Goal: Task Accomplishment & Management: Use online tool/utility

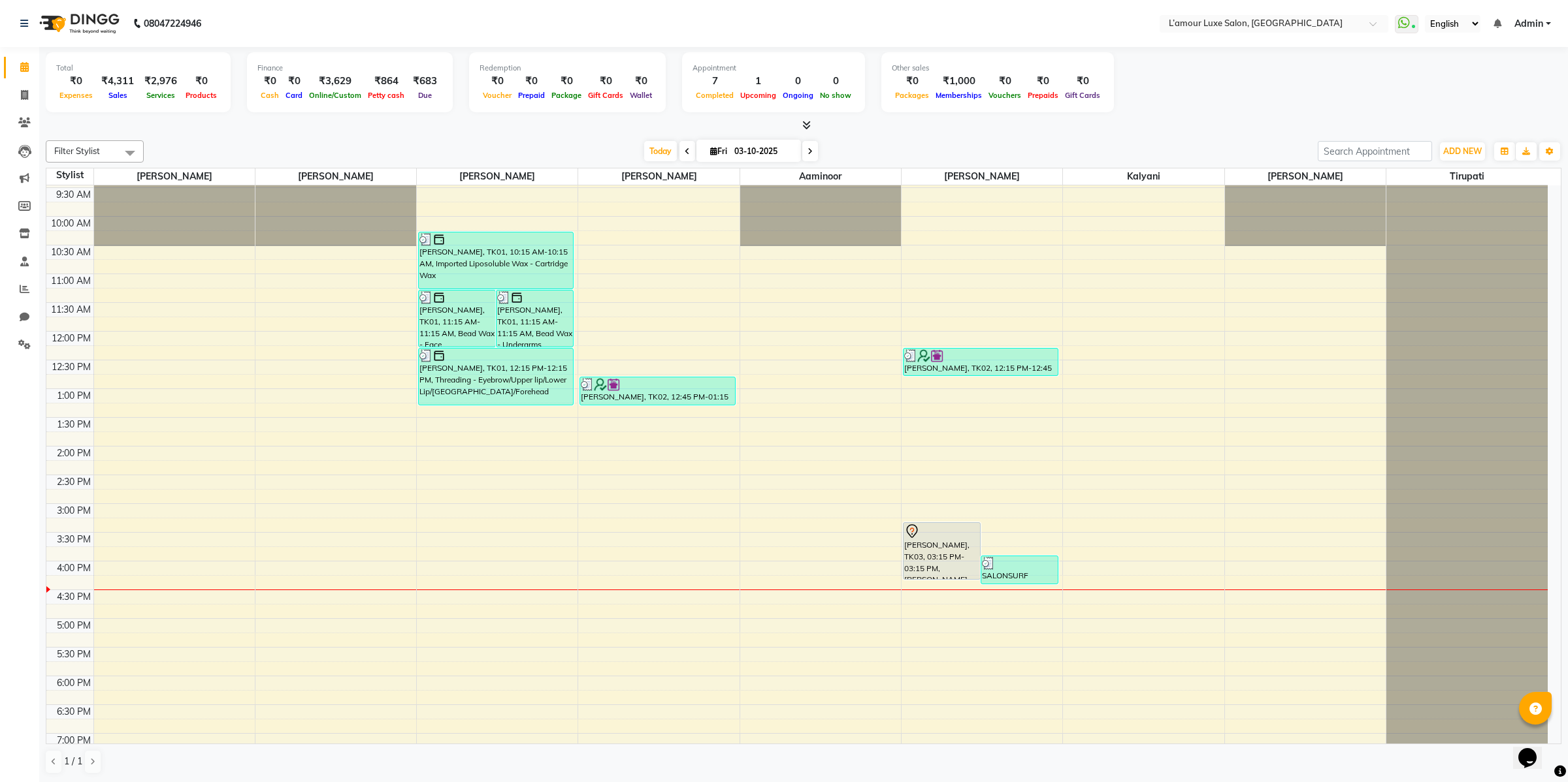
scroll to position [27, 0]
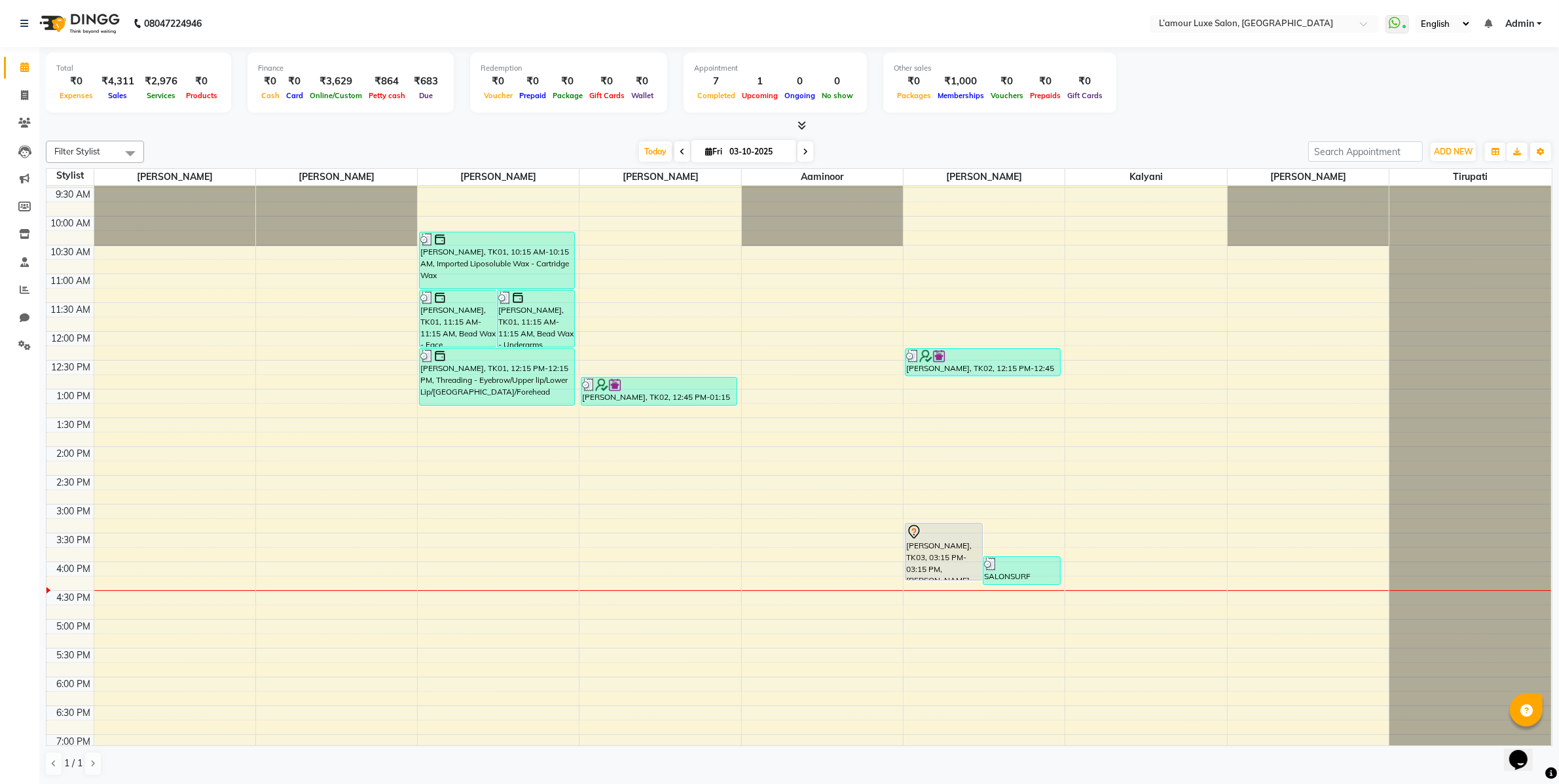
click at [618, 386] on img at bounding box center [615, 385] width 13 height 13
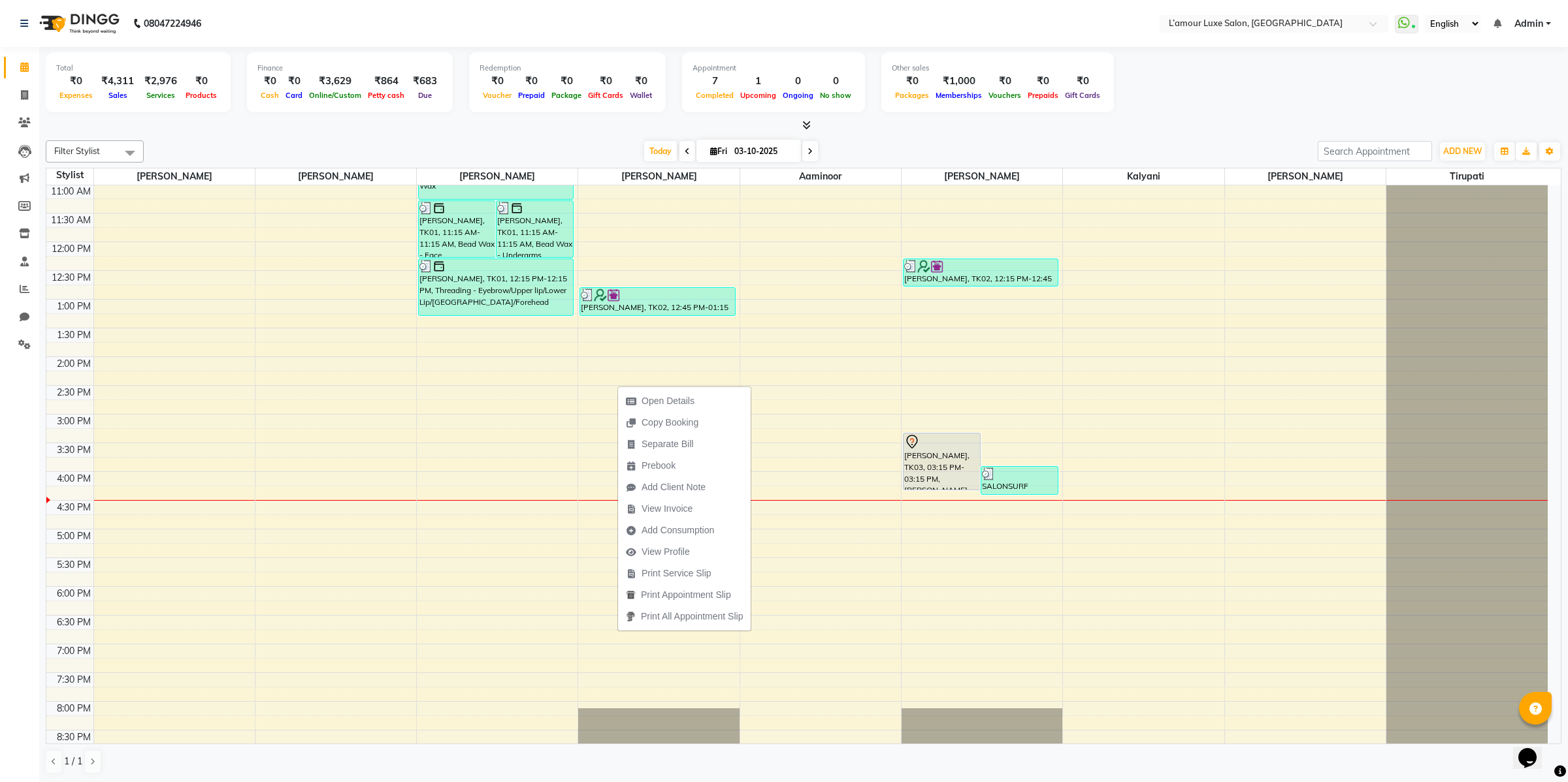
scroll to position [116, 0]
click at [997, 483] on div "SALONSURF VENTURES PRIVATE LIMITED, TK04, 03:50 PM-04:20 PM, Haircut & Styling …" at bounding box center [1019, 480] width 77 height 28
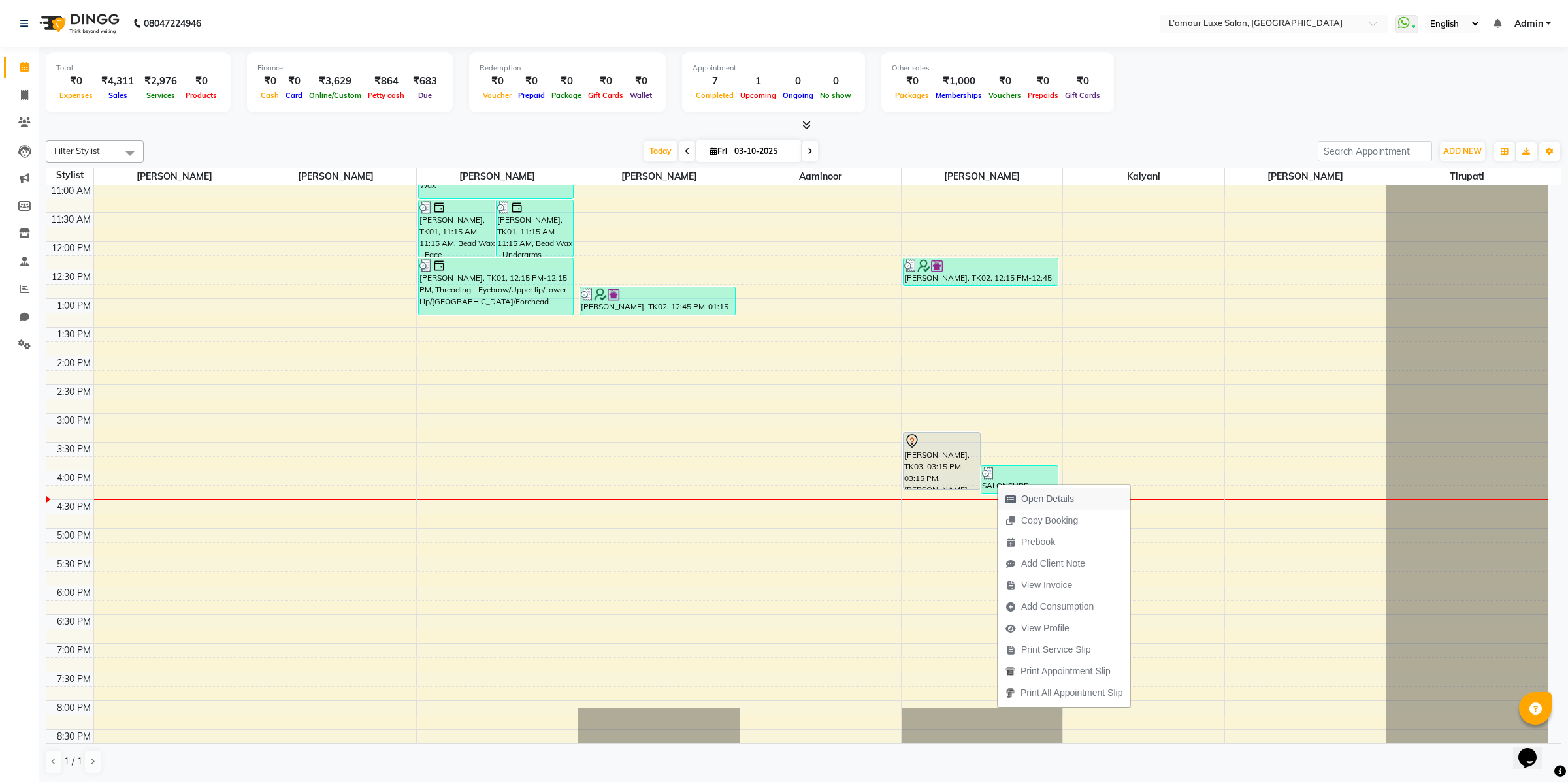
click at [1016, 494] on span "Open Details" at bounding box center [1039, 499] width 85 height 22
select select "3"
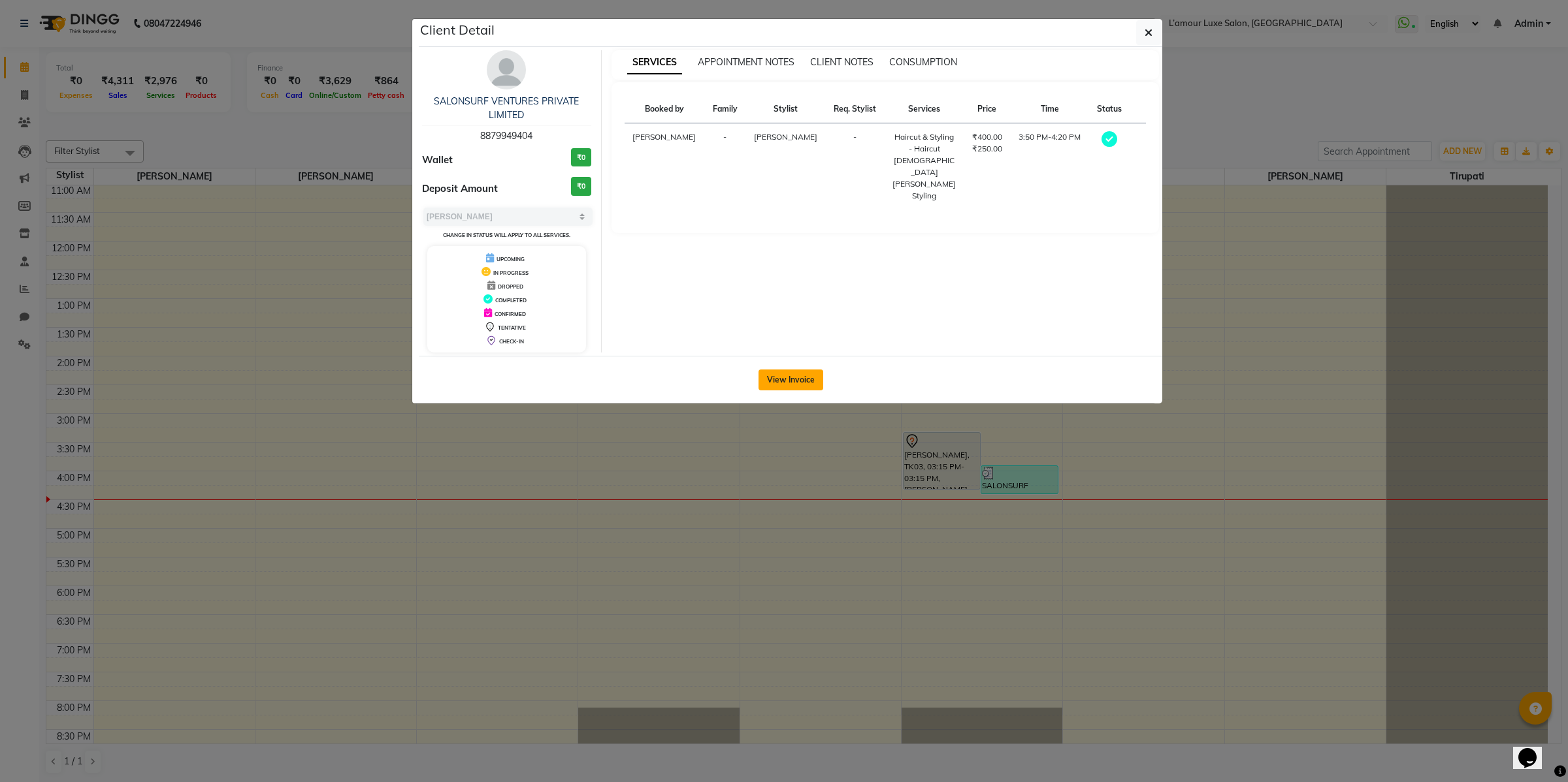
click at [804, 383] on button "View Invoice" at bounding box center [791, 380] width 65 height 21
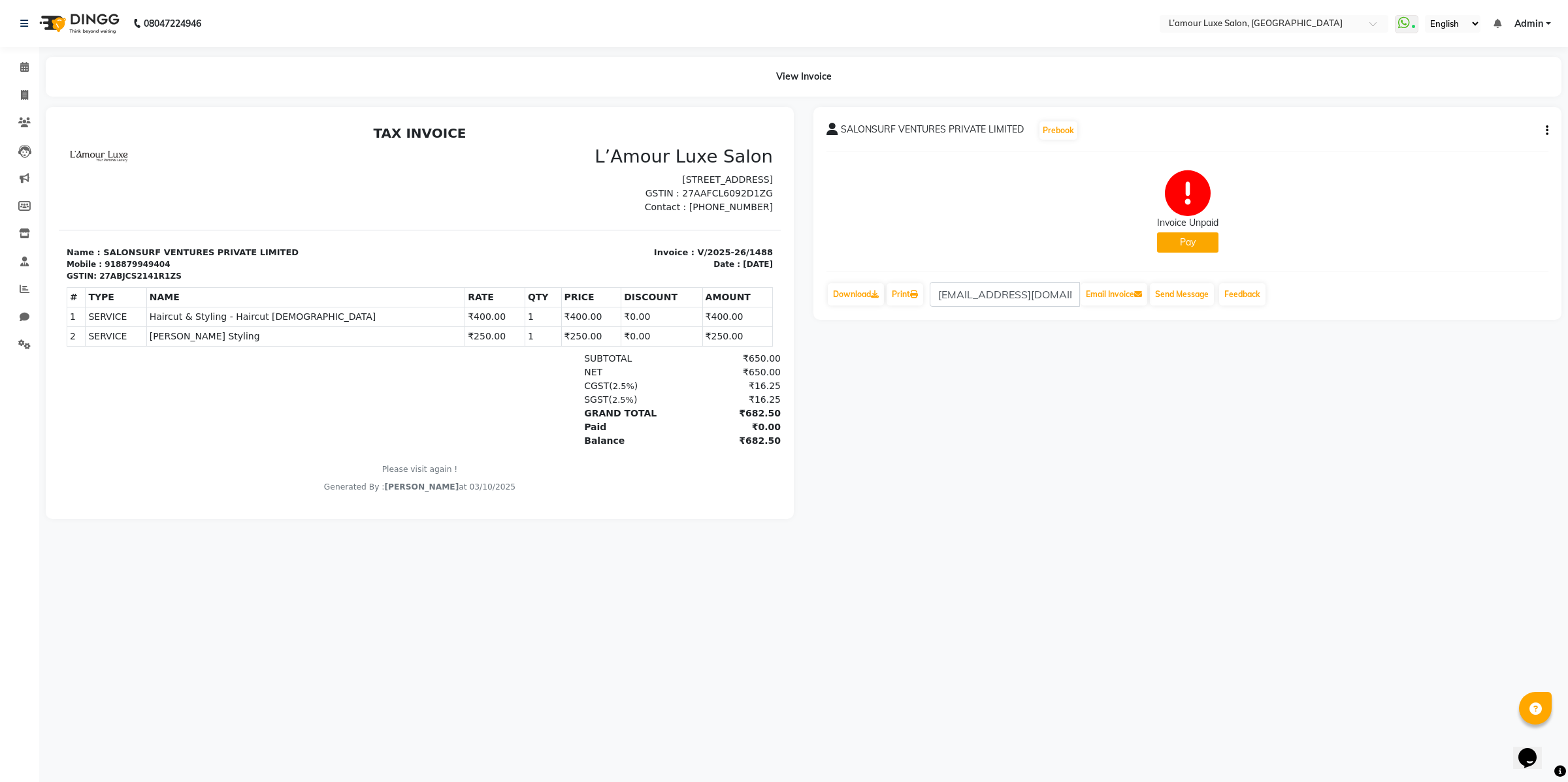
click at [918, 439] on div "SALONSURF VENTURES PRIVATE LIMITED Prebook Invoice Unpaid Pay Download Print ac…" at bounding box center [1187, 313] width 768 height 412
click at [28, 63] on span at bounding box center [24, 68] width 23 height 15
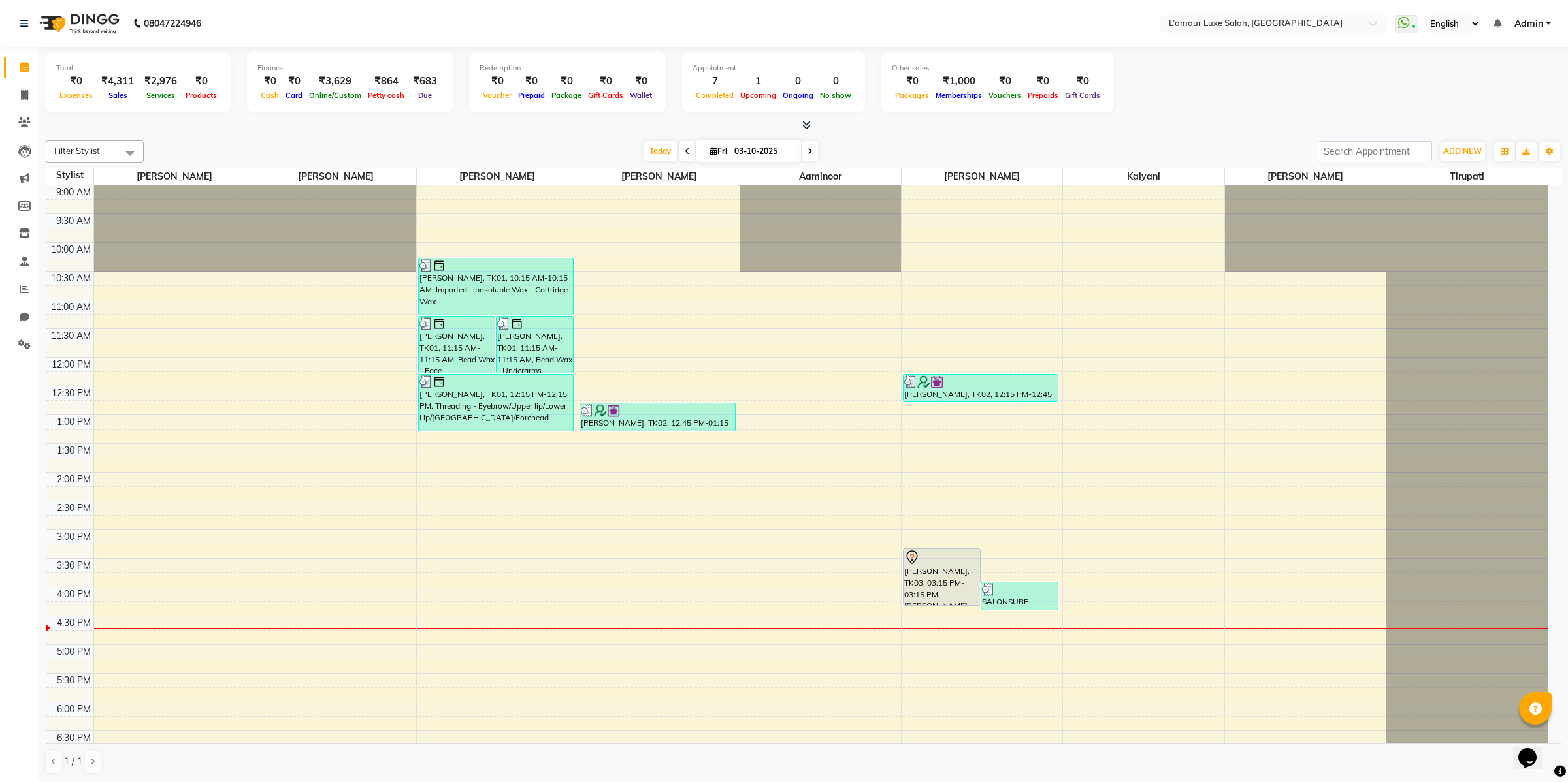
scroll to position [256, 0]
